Goal: Transaction & Acquisition: Book appointment/travel/reservation

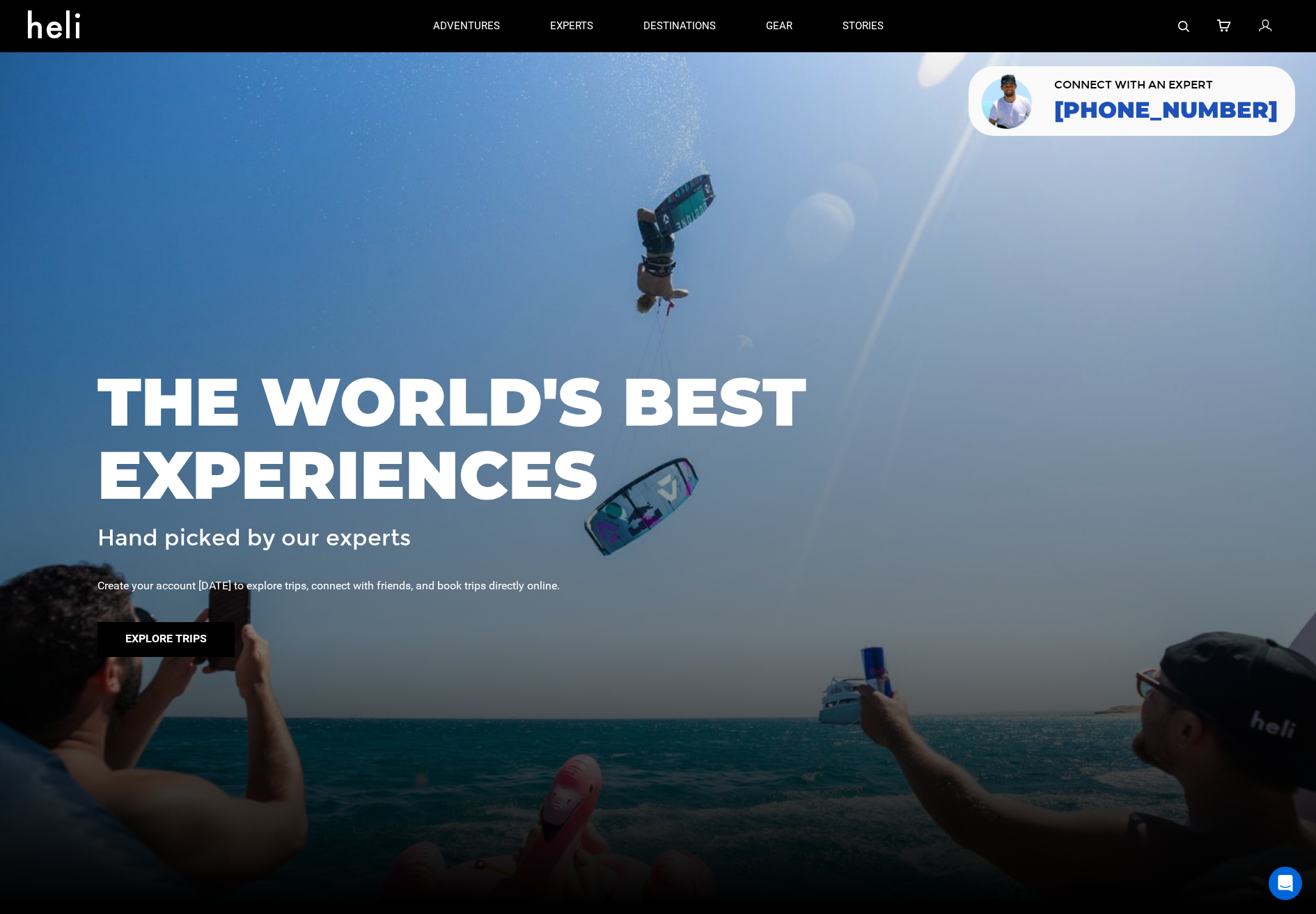
click at [170, 642] on button "Explore Trips" at bounding box center [166, 639] width 137 height 35
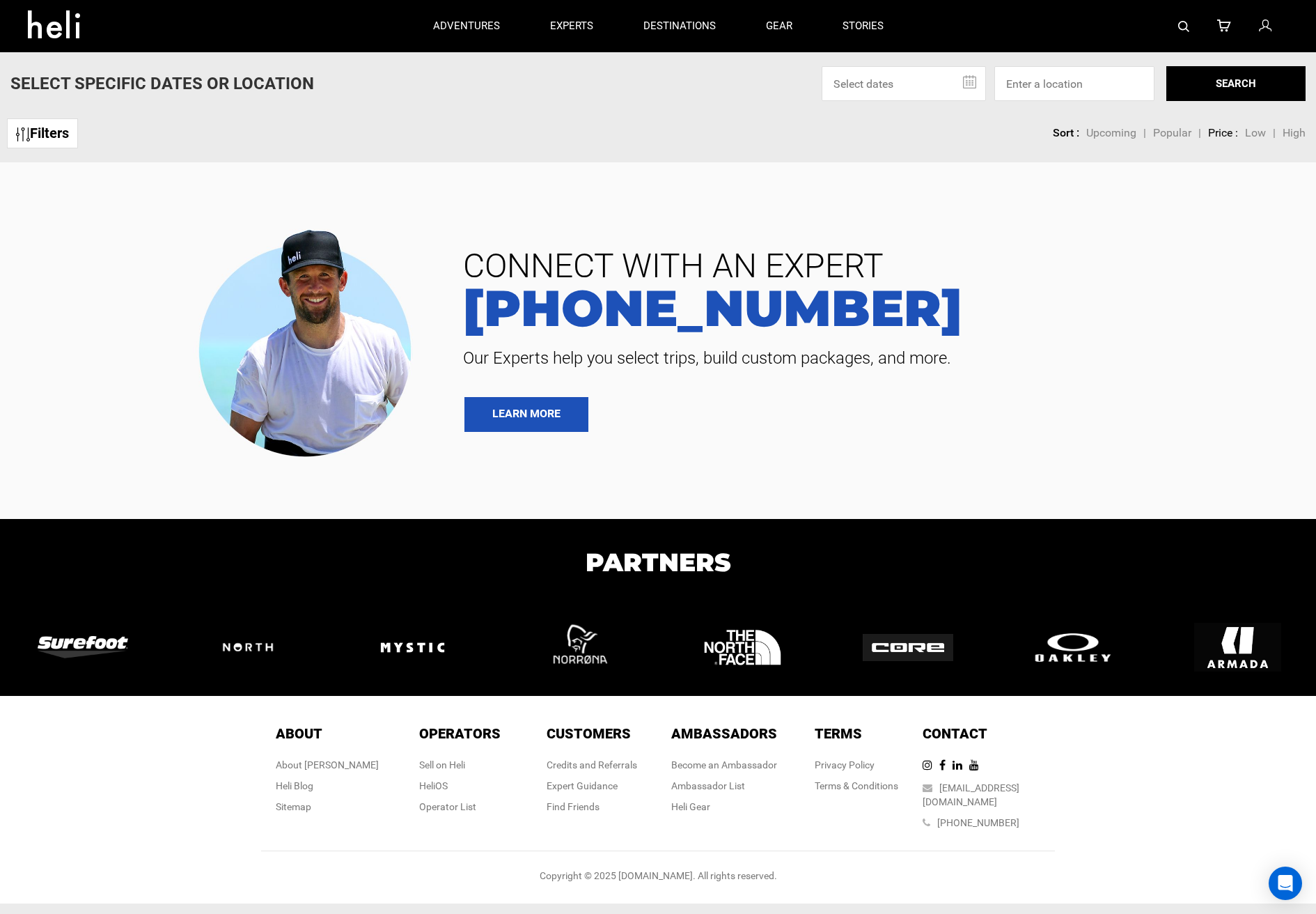
scroll to position [5, 0]
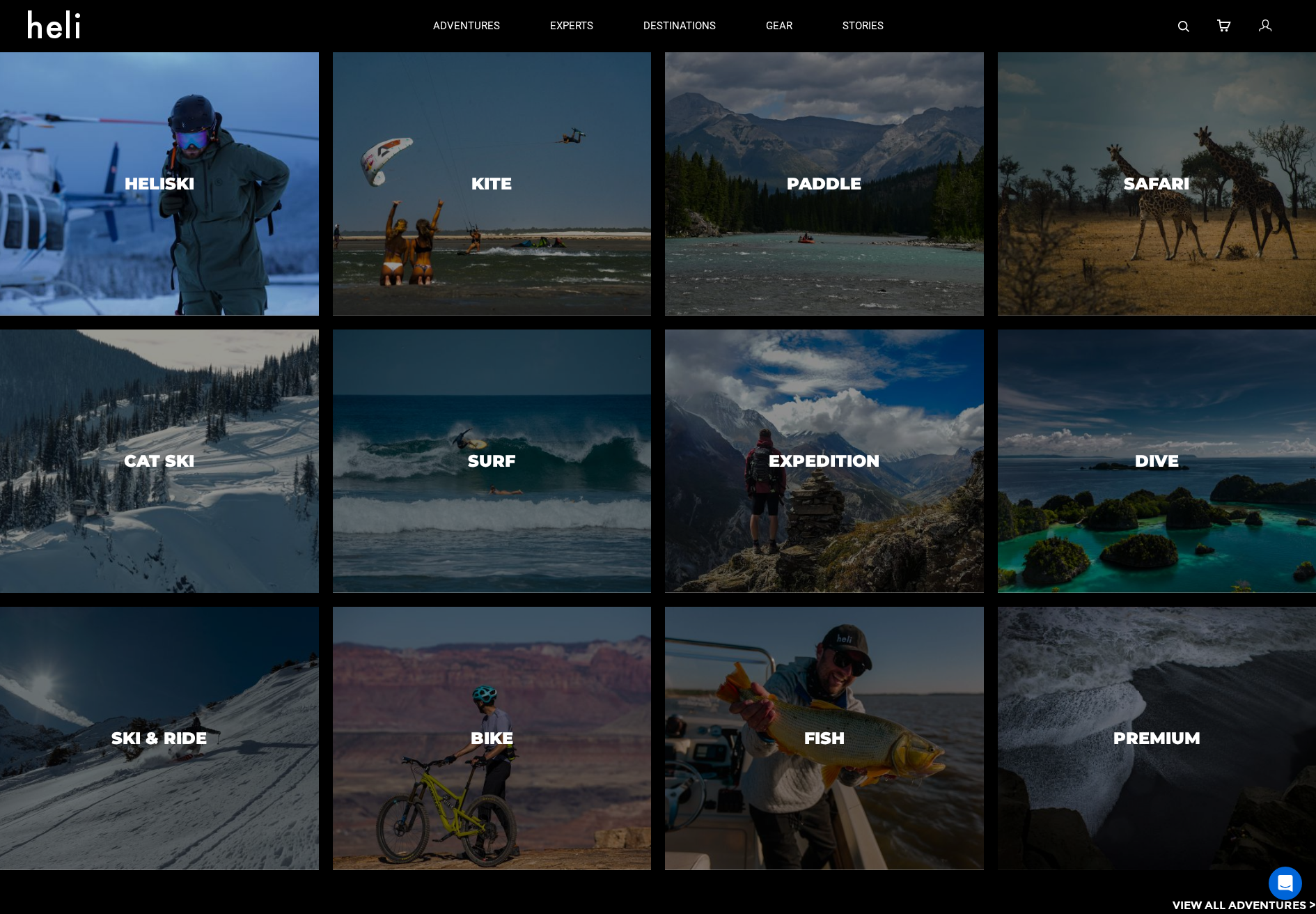
click at [118, 175] on div at bounding box center [159, 183] width 326 height 269
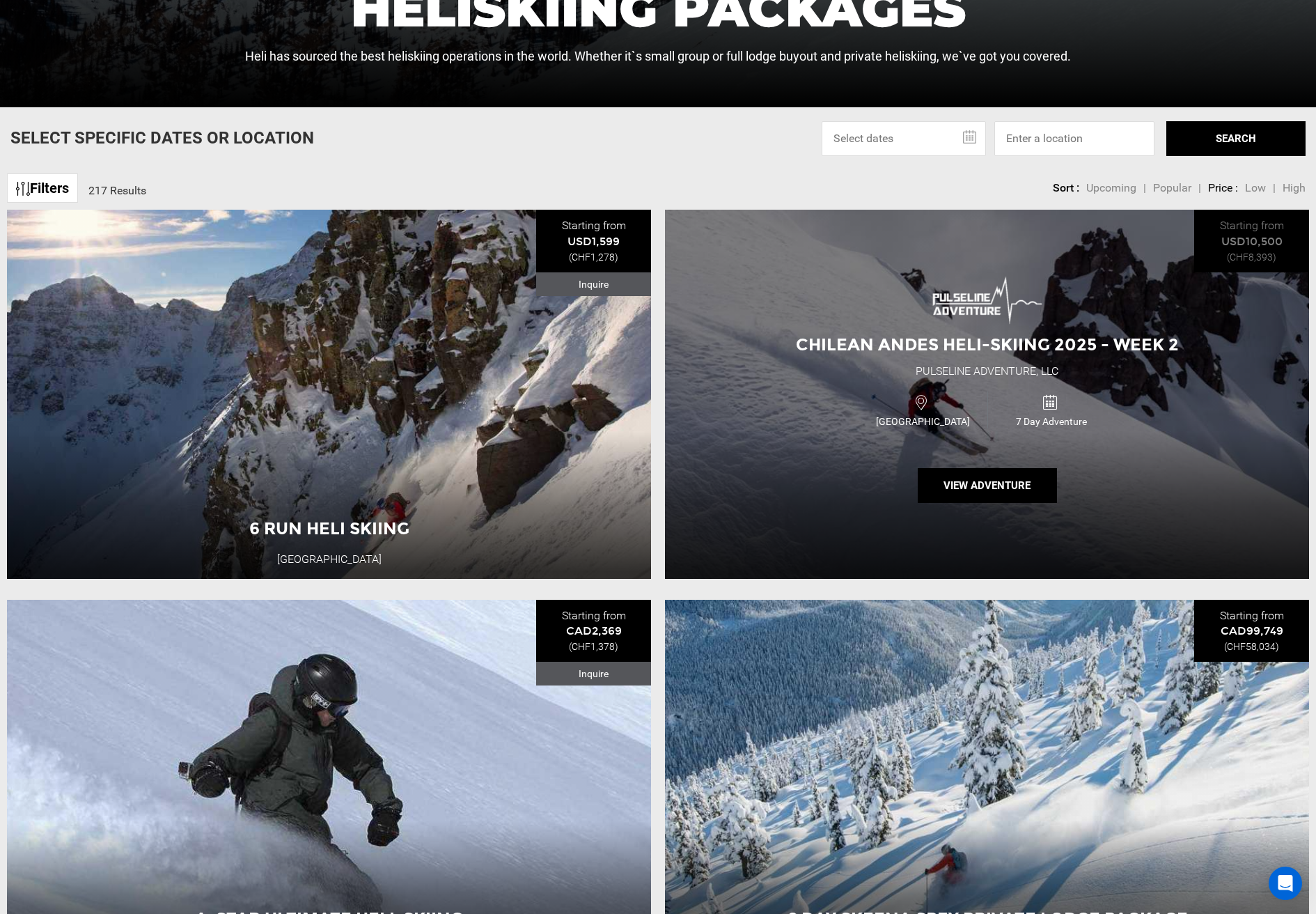
scroll to position [682, 0]
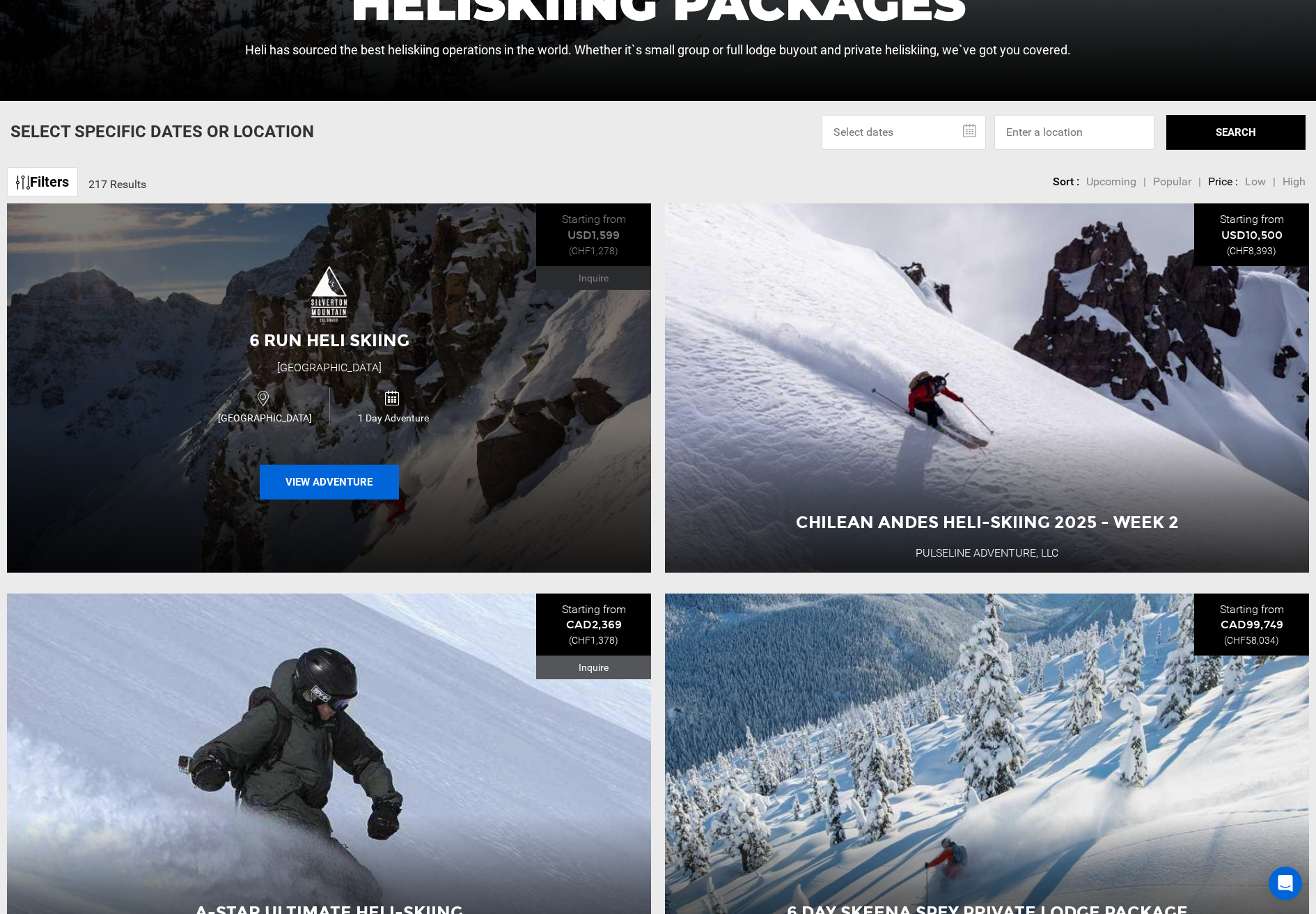
click at [391, 479] on button "View Adventure" at bounding box center [329, 482] width 139 height 35
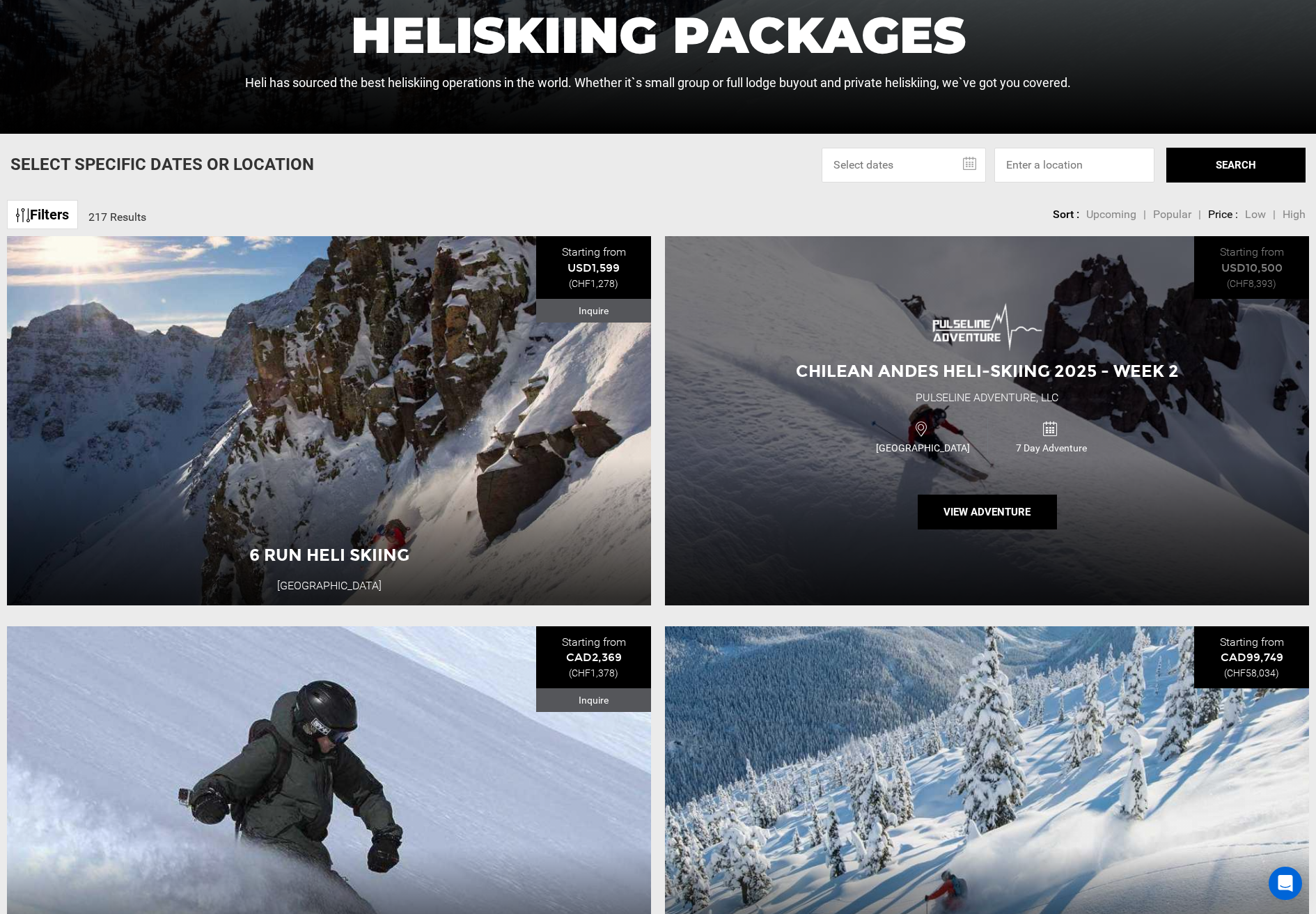
scroll to position [662, 0]
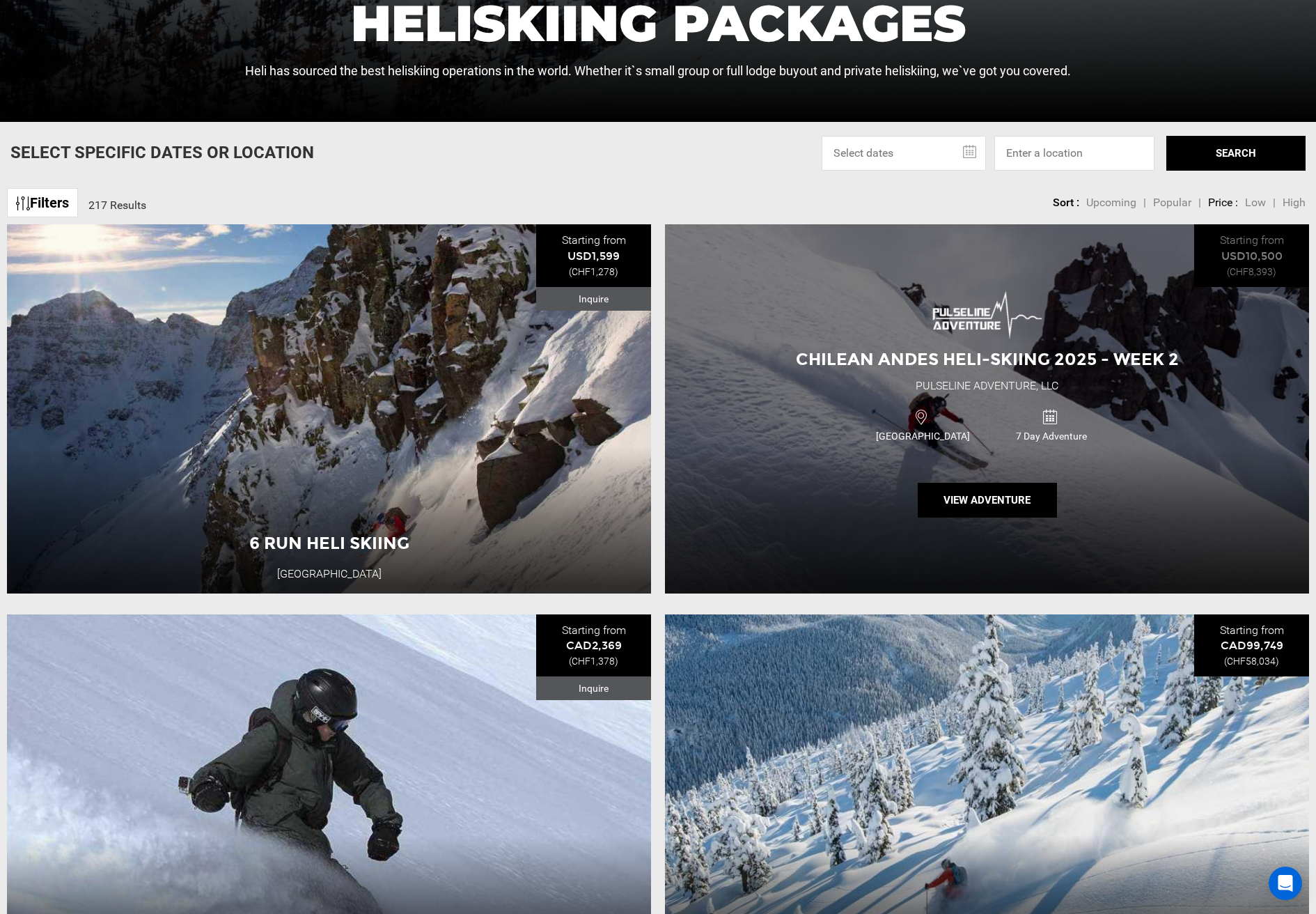
click at [908, 338] on div "Chilean Andes Heli-Skiing 2025 - Week 2 Pulseline Adventure, LLC [GEOGRAPHIC_DA…" at bounding box center [987, 409] width 644 height 369
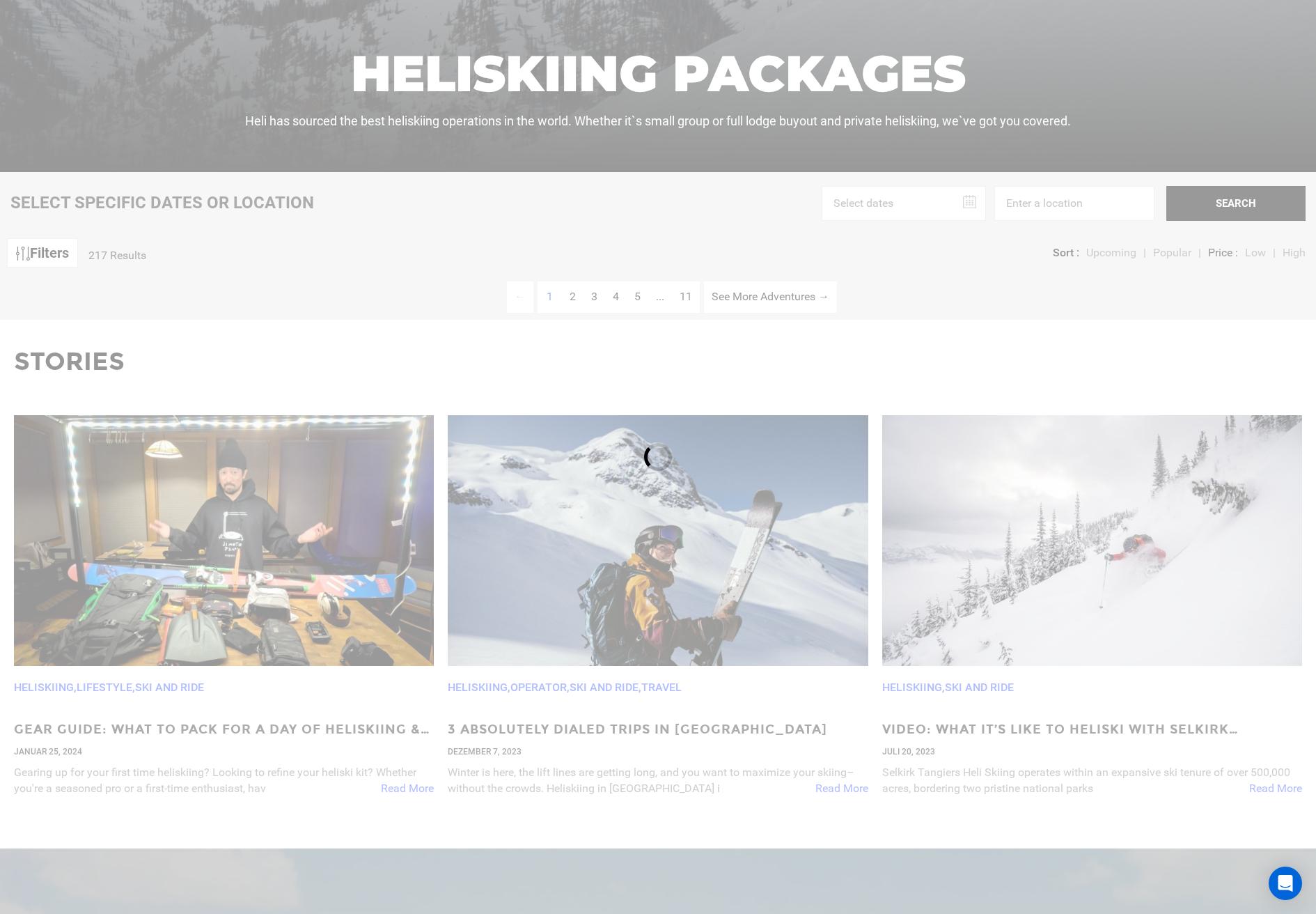
scroll to position [619, 0]
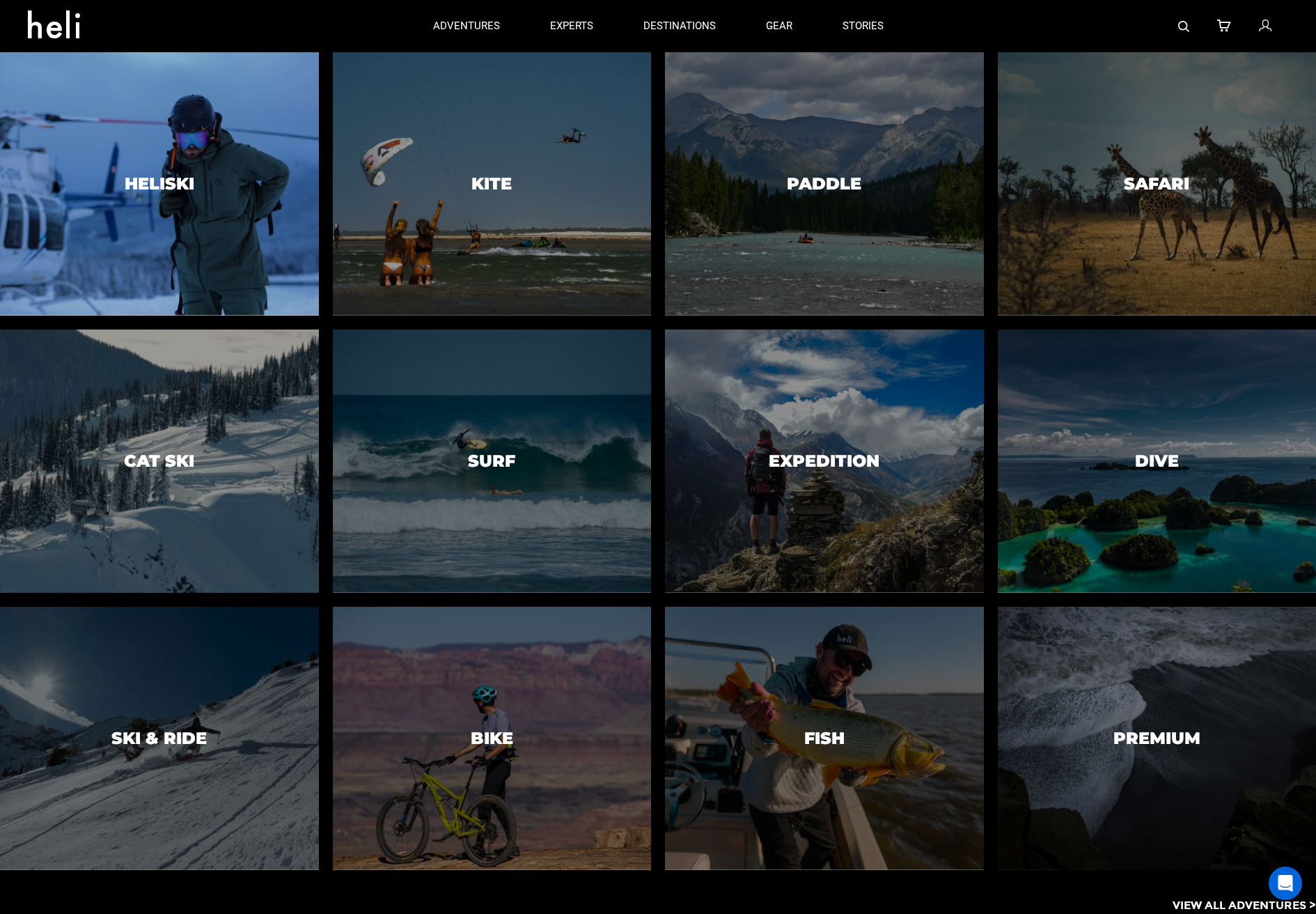
click at [205, 218] on div at bounding box center [159, 183] width 326 height 269
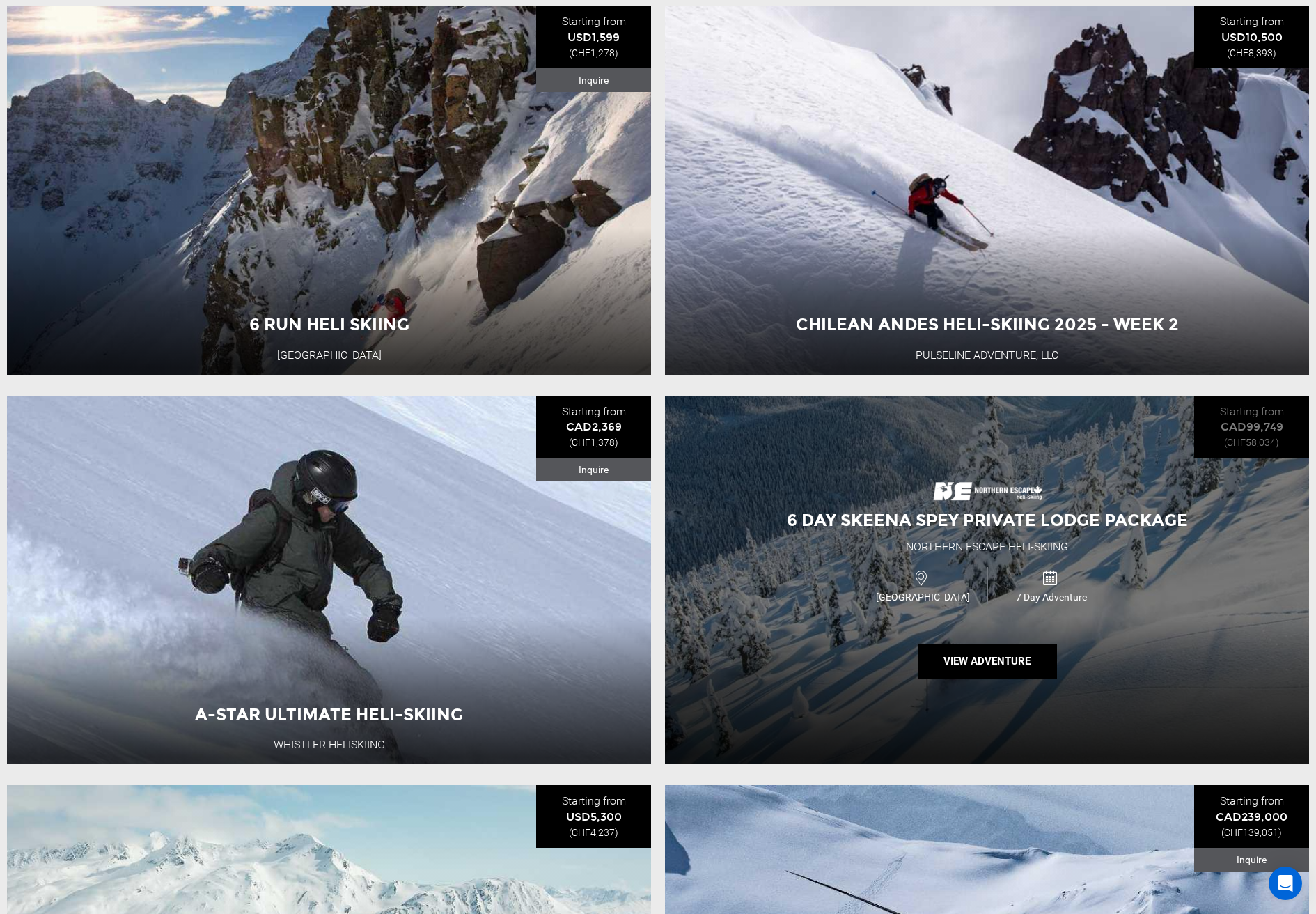
scroll to position [882, 0]
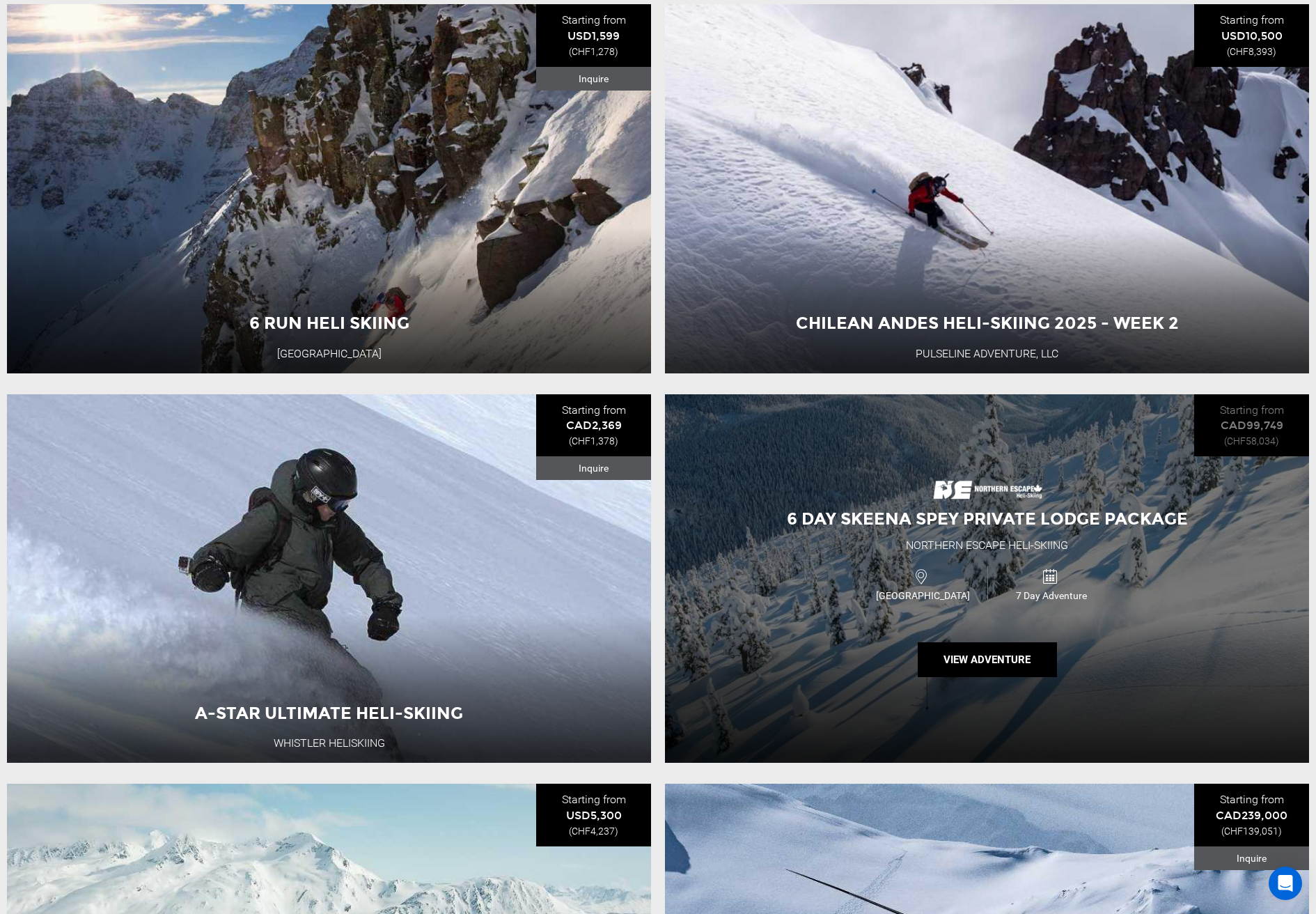
click at [980, 593] on span "[GEOGRAPHIC_DATA]" at bounding box center [922, 595] width 129 height 14
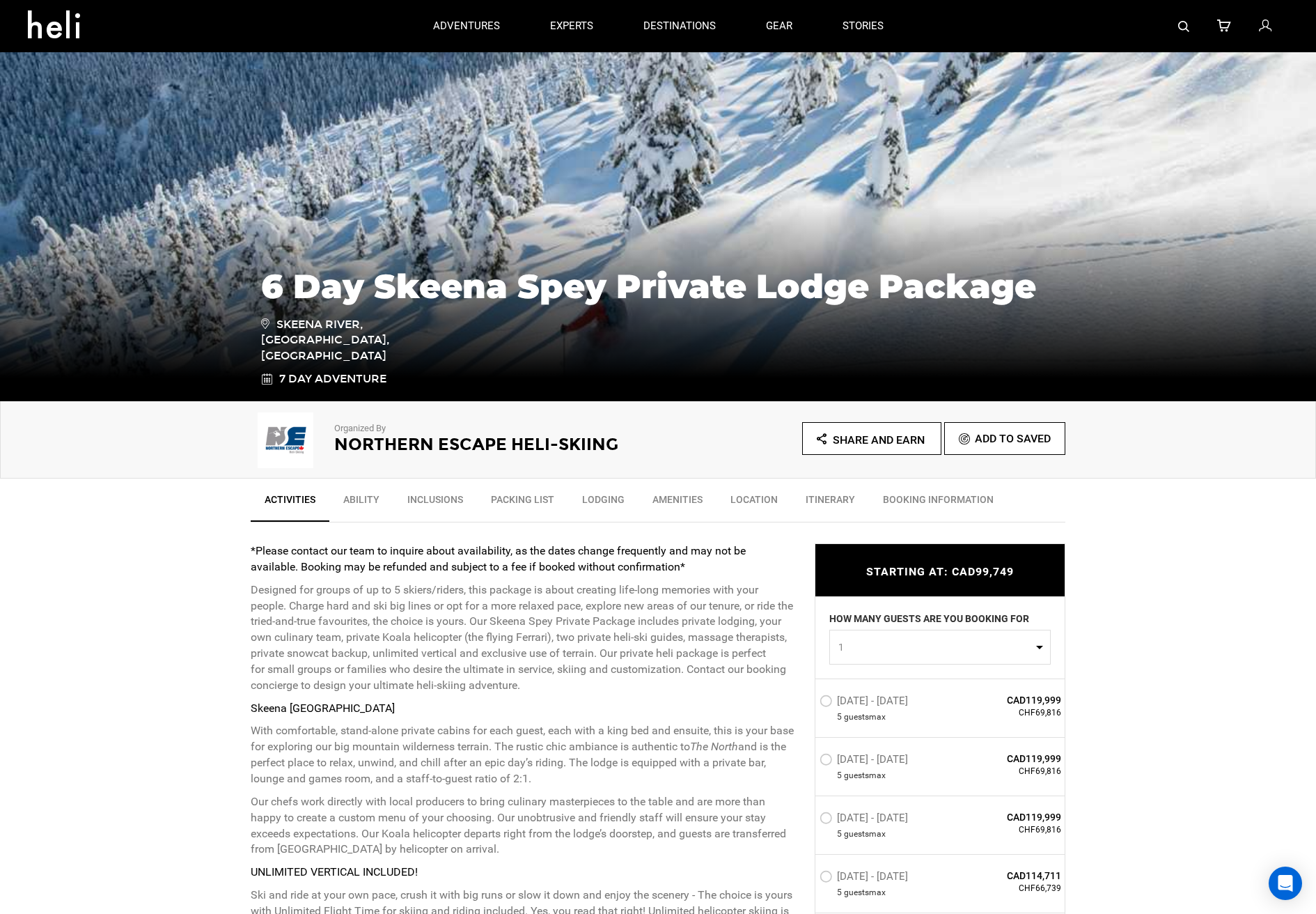
scroll to position [67, 0]
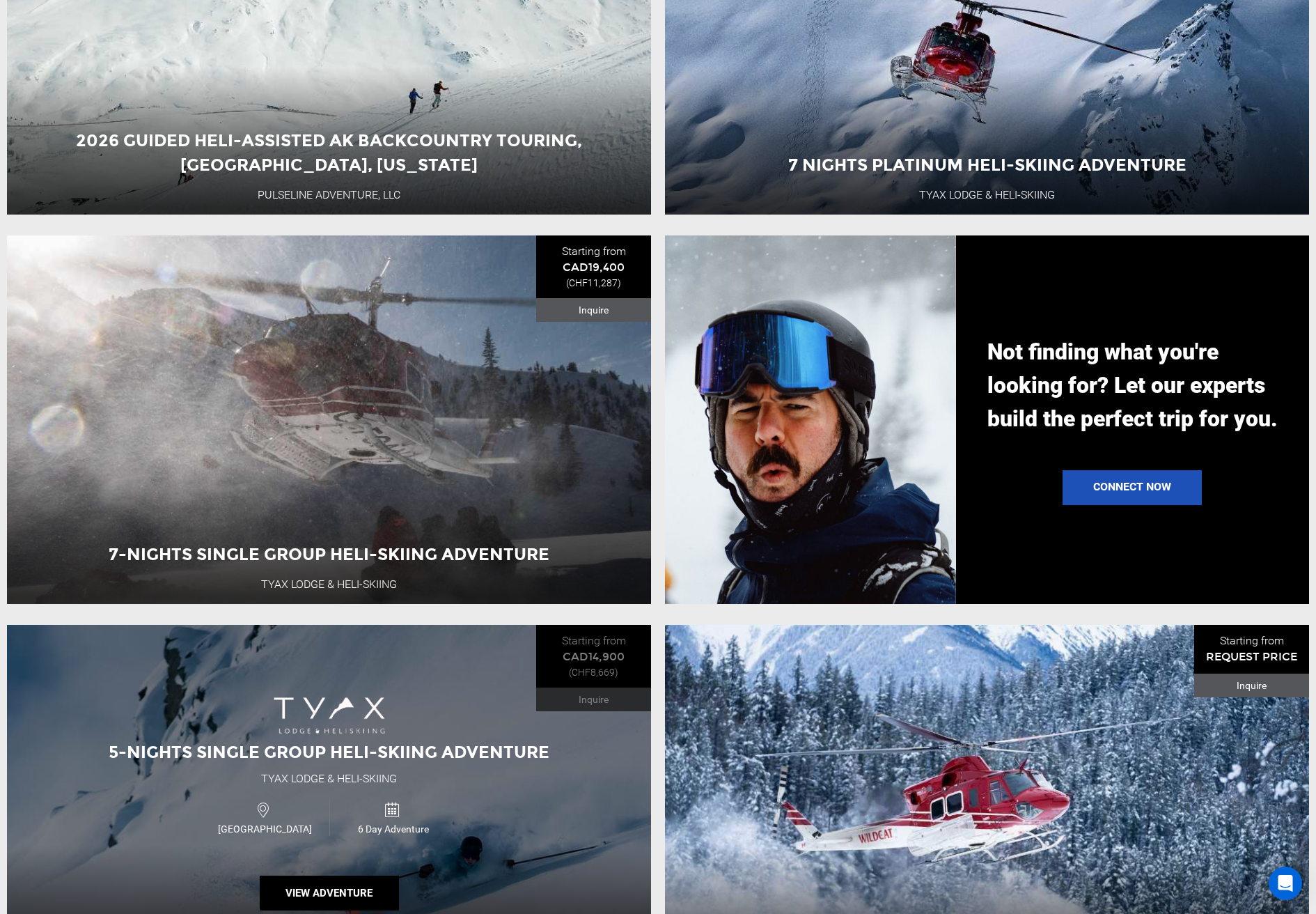
scroll to position [2135, 0]
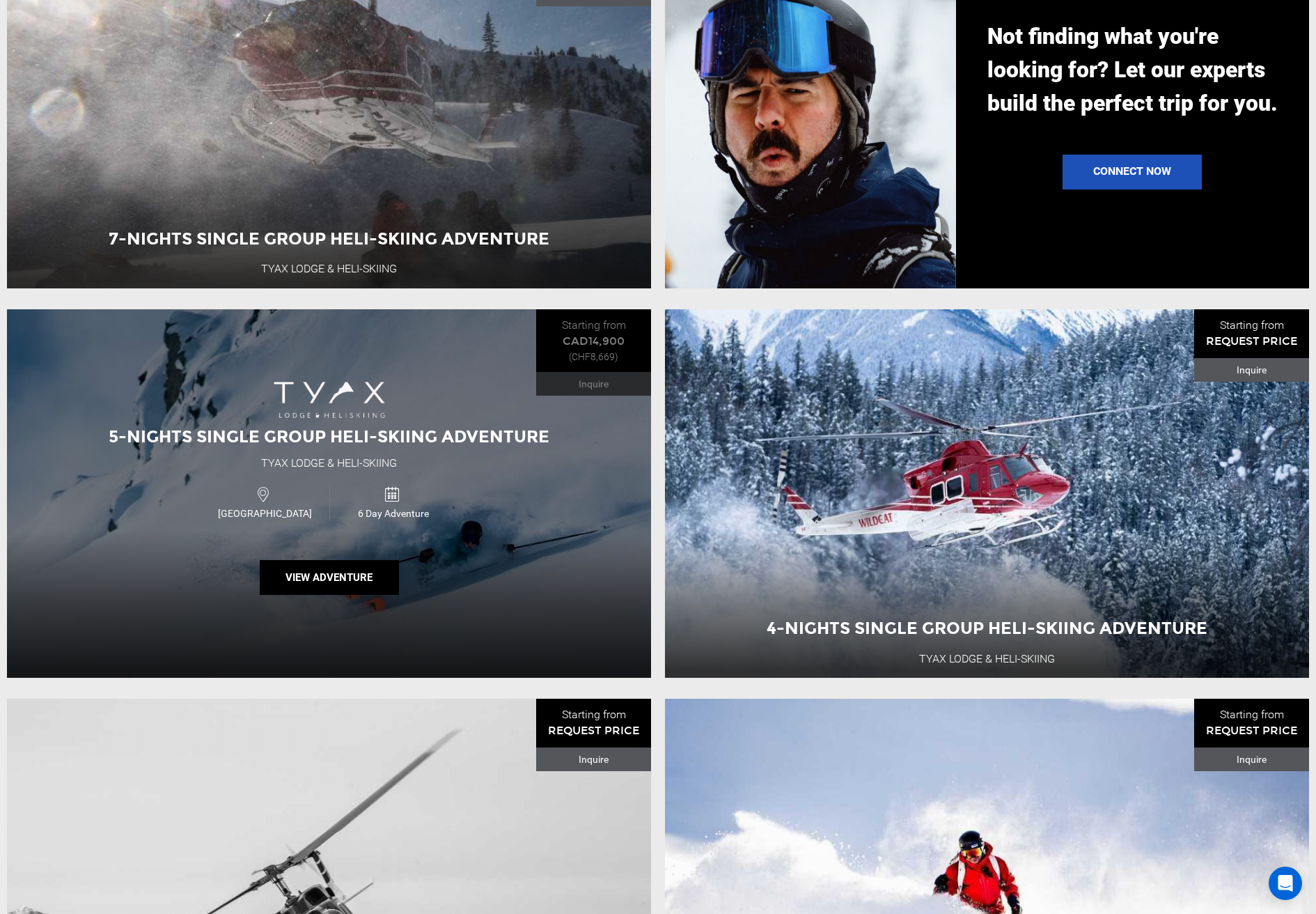
click at [411, 506] on span "6 Day Adventure" at bounding box center [394, 513] width 128 height 14
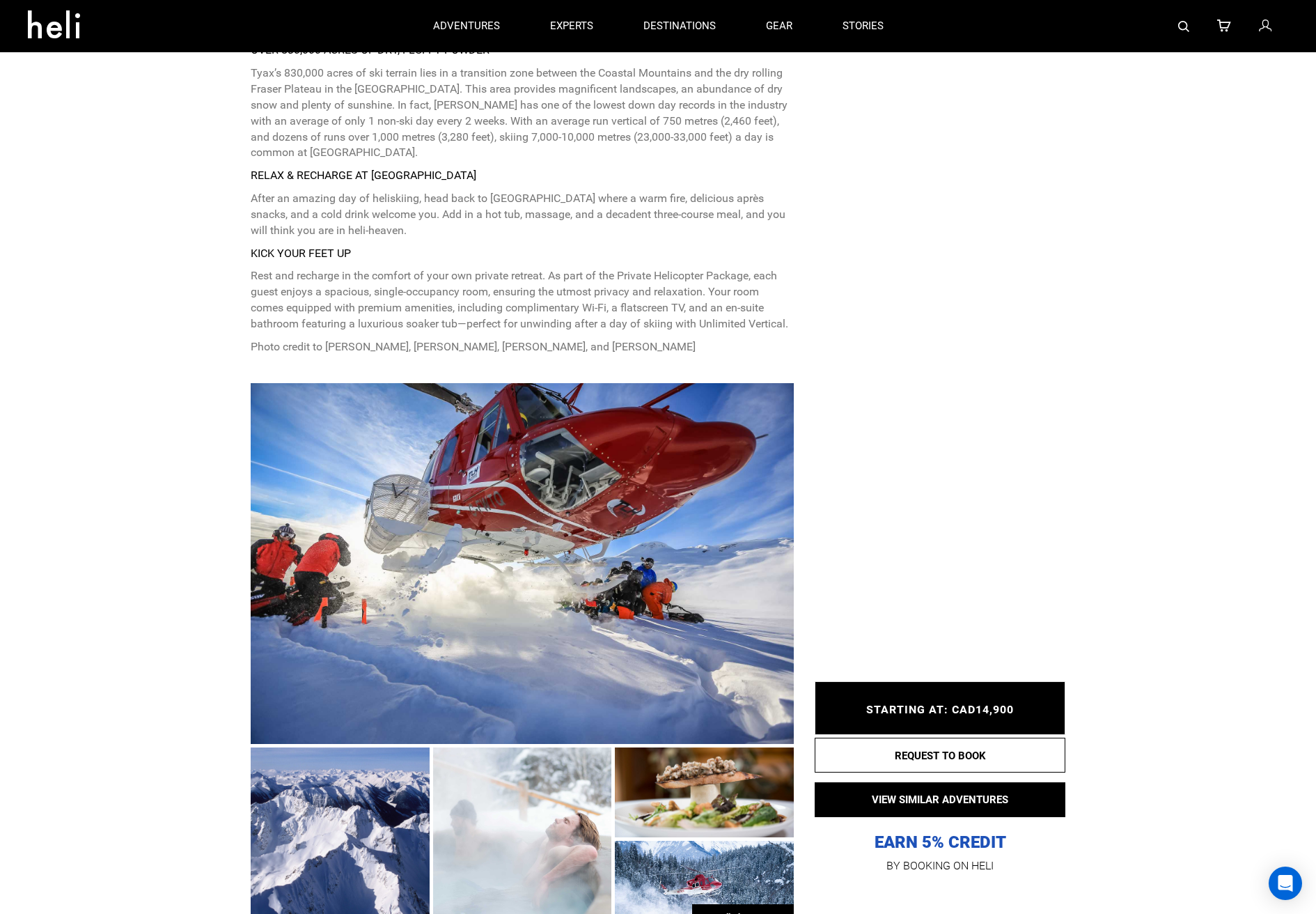
scroll to position [315, 0]
